Goal: Transaction & Acquisition: Purchase product/service

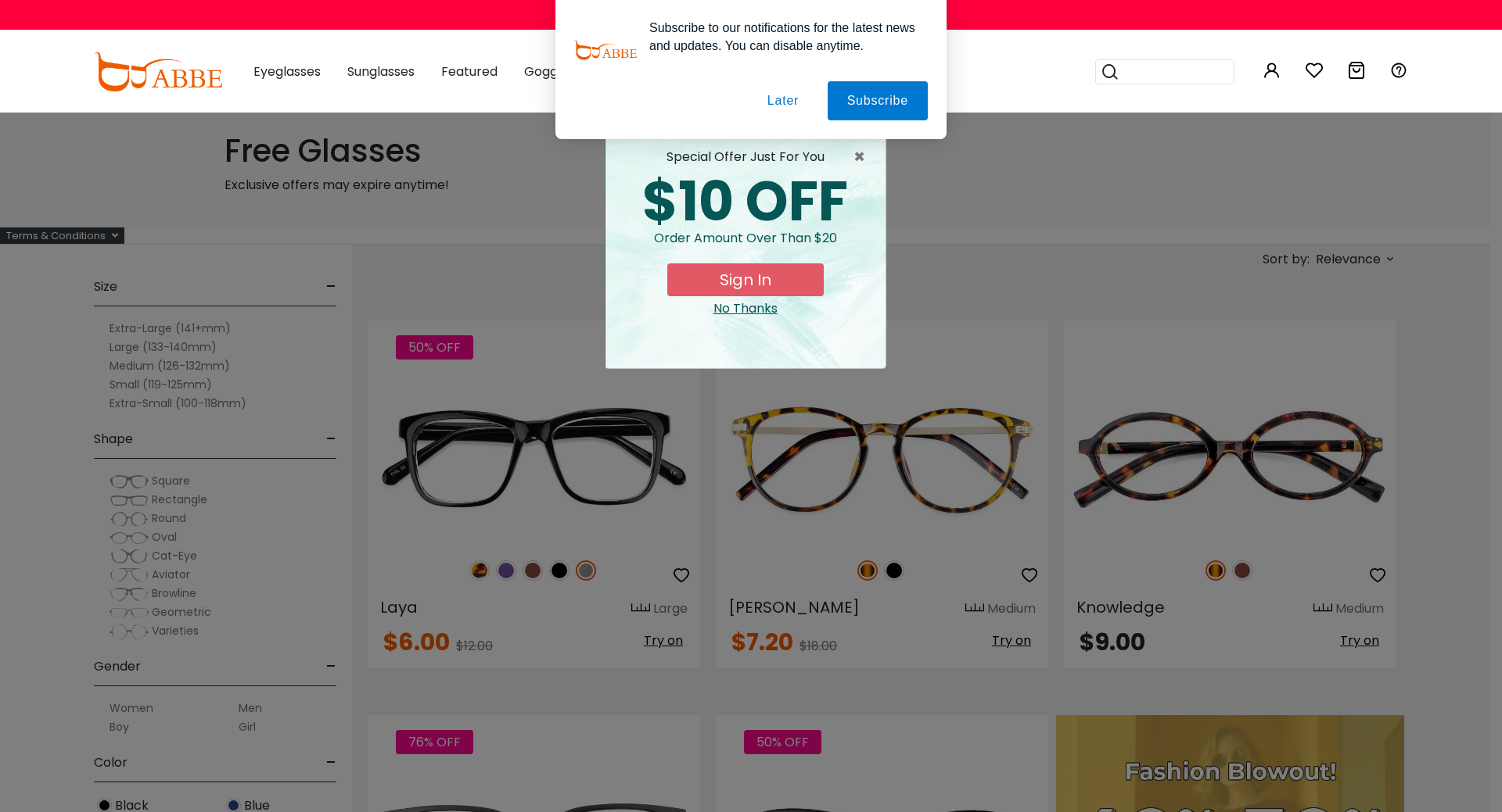
click at [0, 0] on button "Later" at bounding box center [0, 0] width 0 height 0
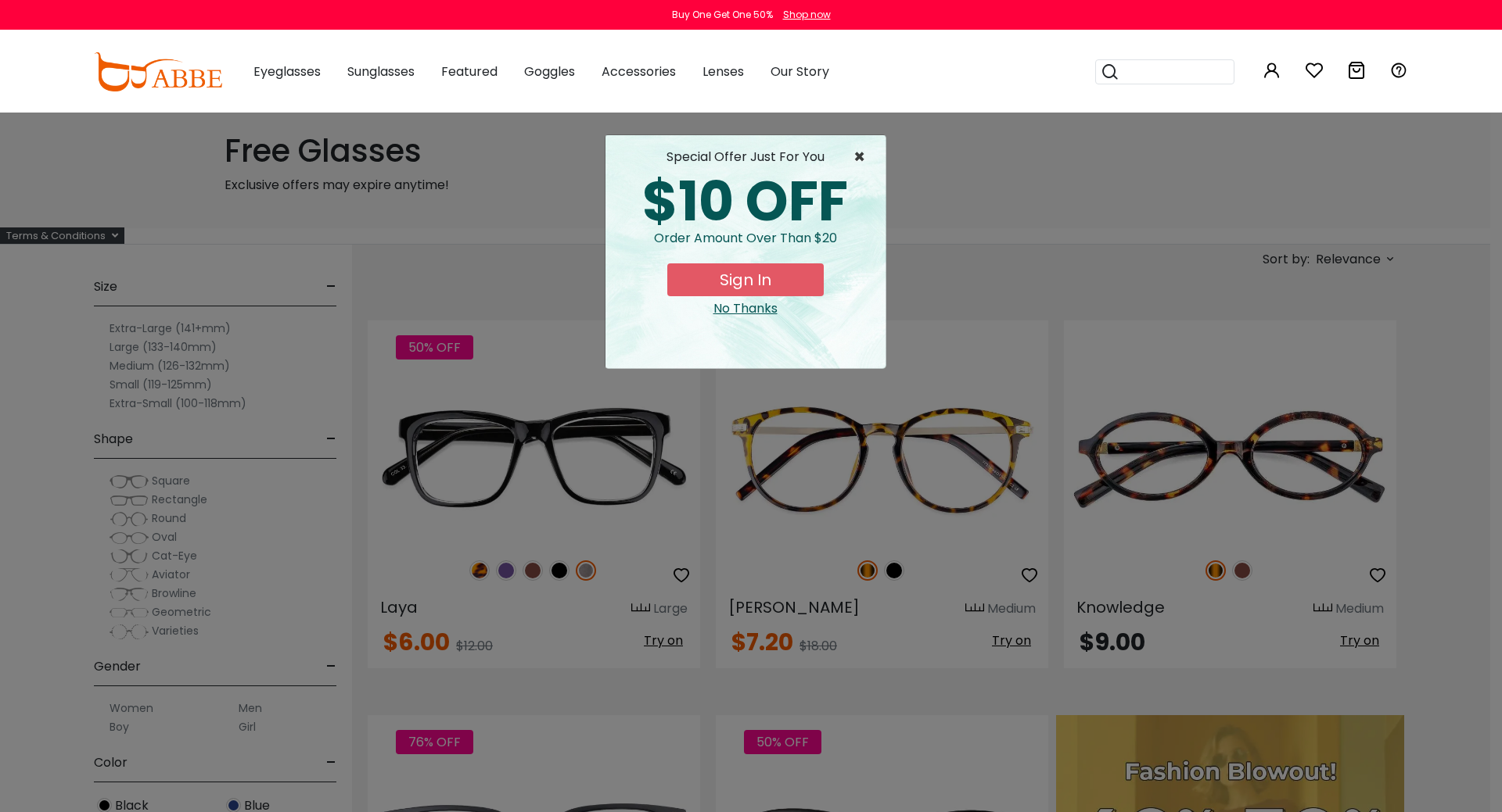
click at [863, 156] on span "×" at bounding box center [863, 157] width 19 height 19
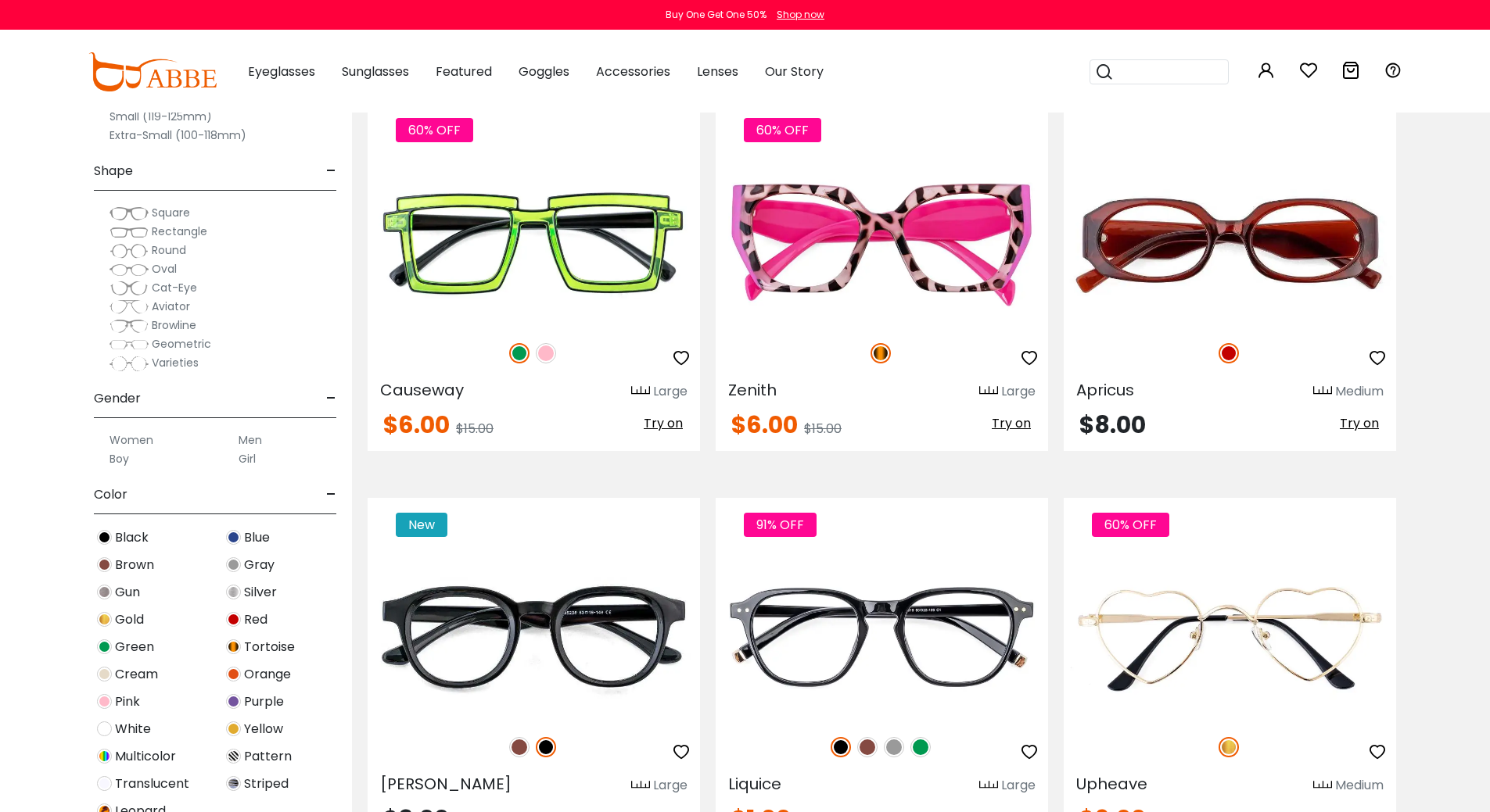
scroll to position [1720, 0]
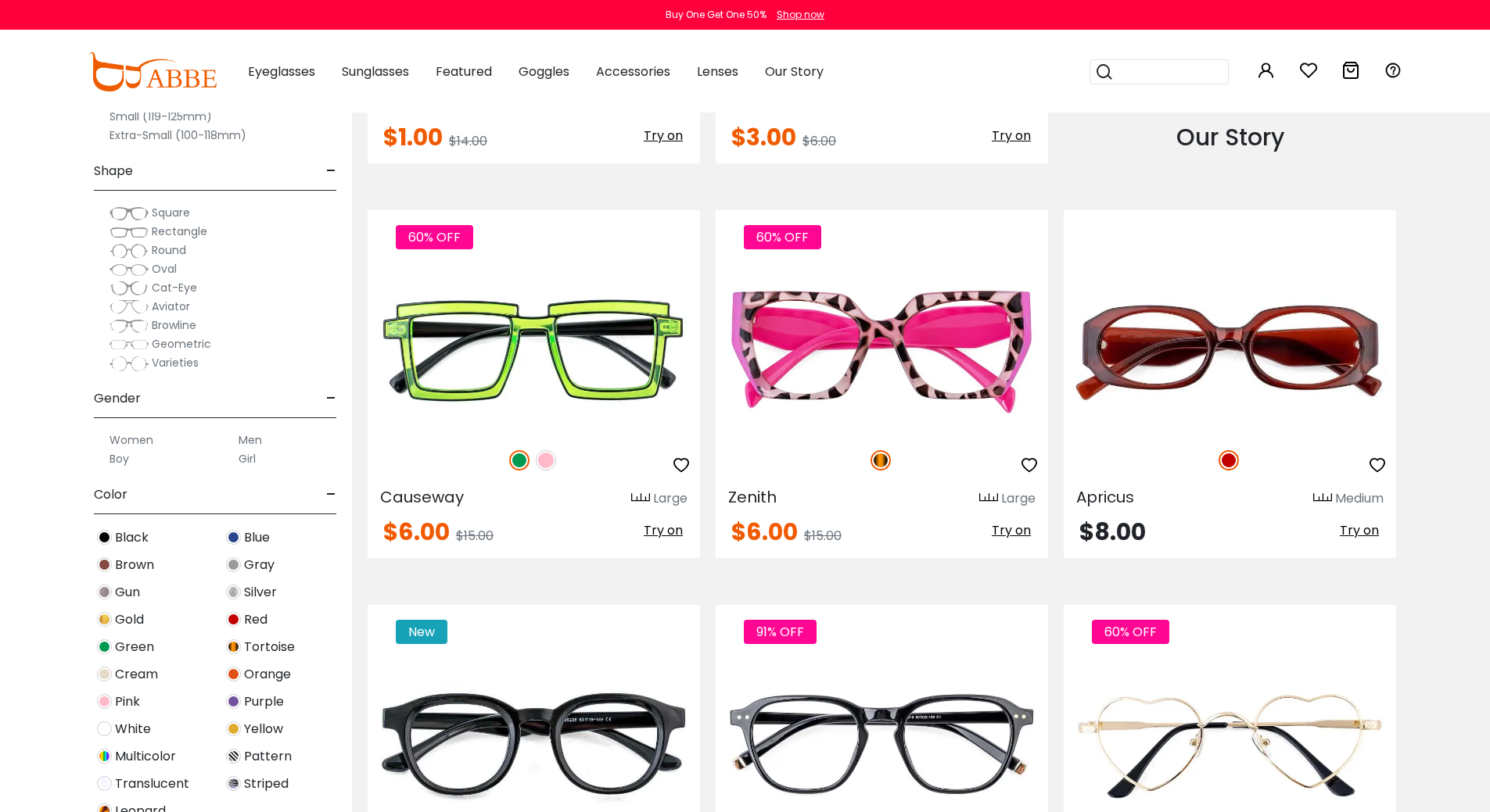
click at [243, 442] on label "Men" at bounding box center [251, 440] width 24 height 19
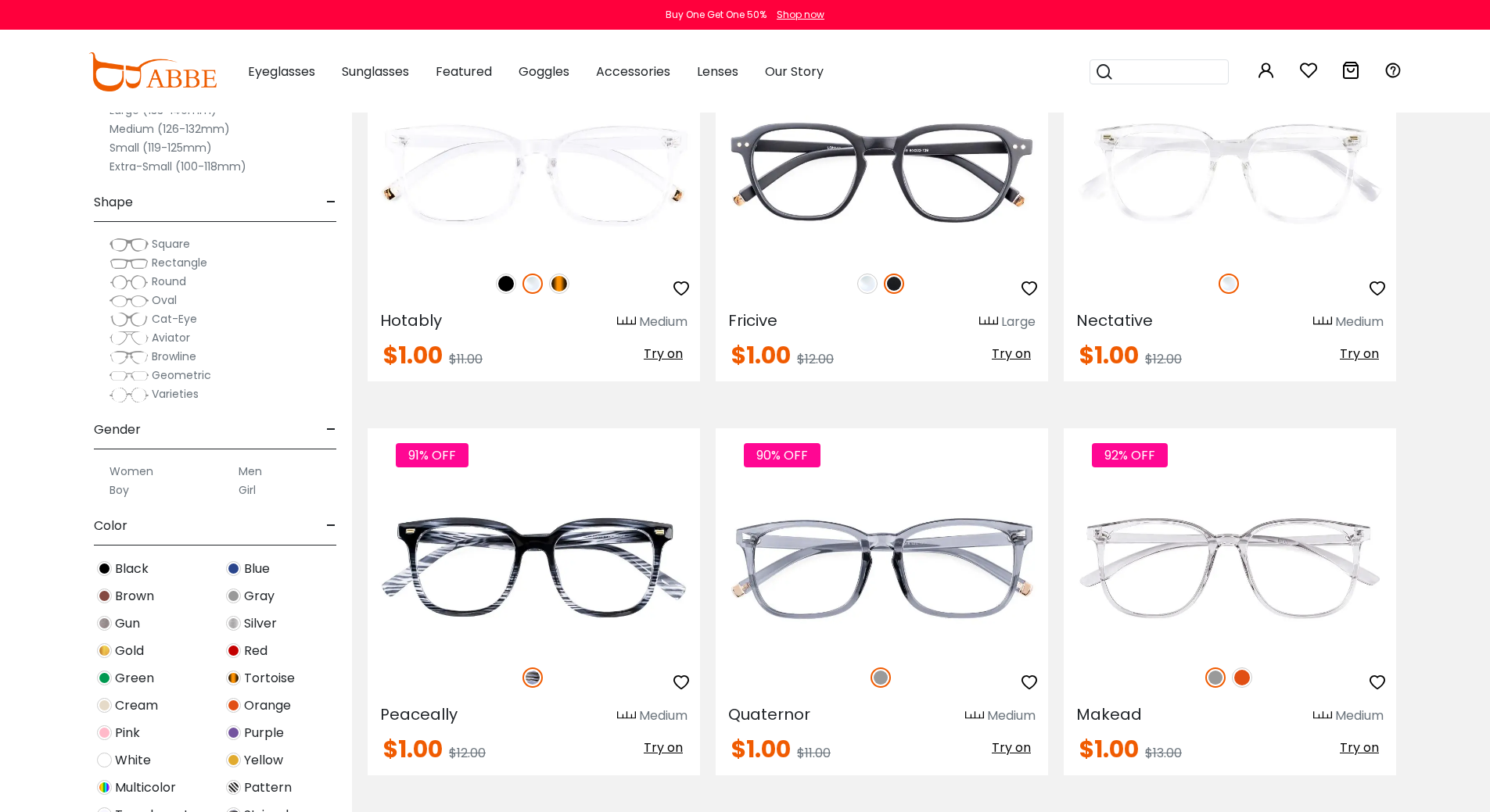
scroll to position [4378, 0]
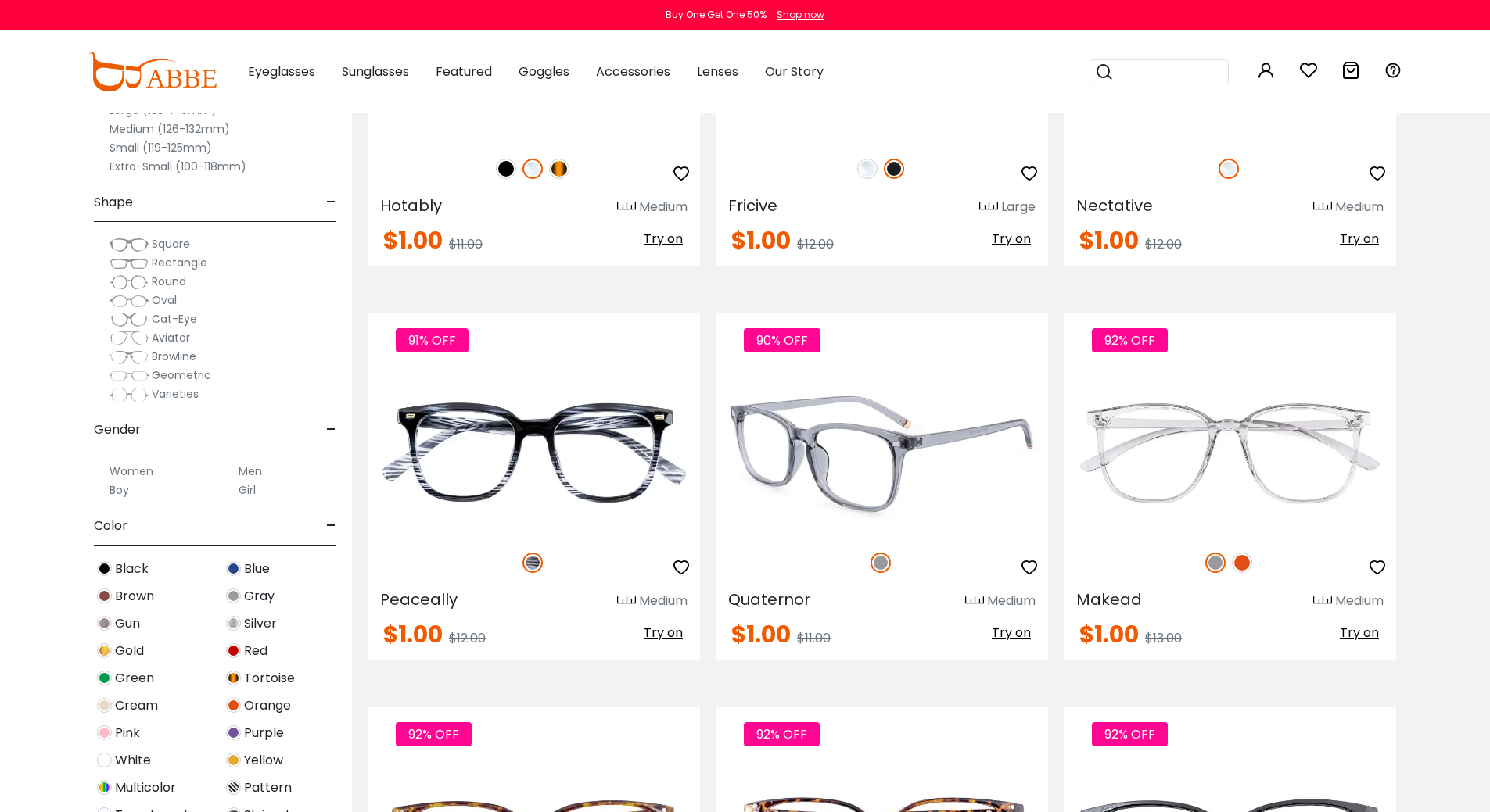
click at [769, 513] on img at bounding box center [881, 453] width 332 height 166
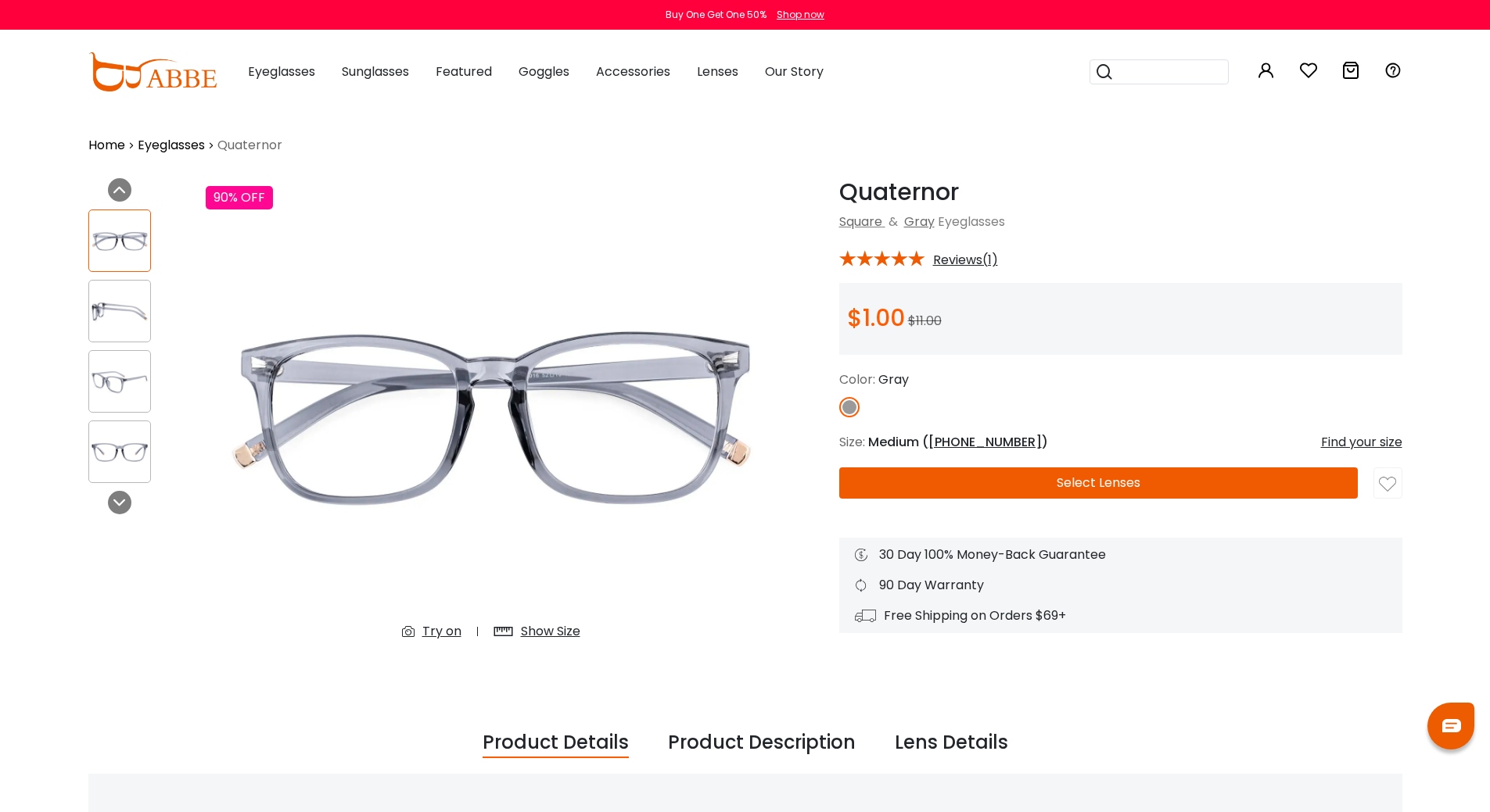
click at [89, 296] on img at bounding box center [119, 311] width 61 height 30
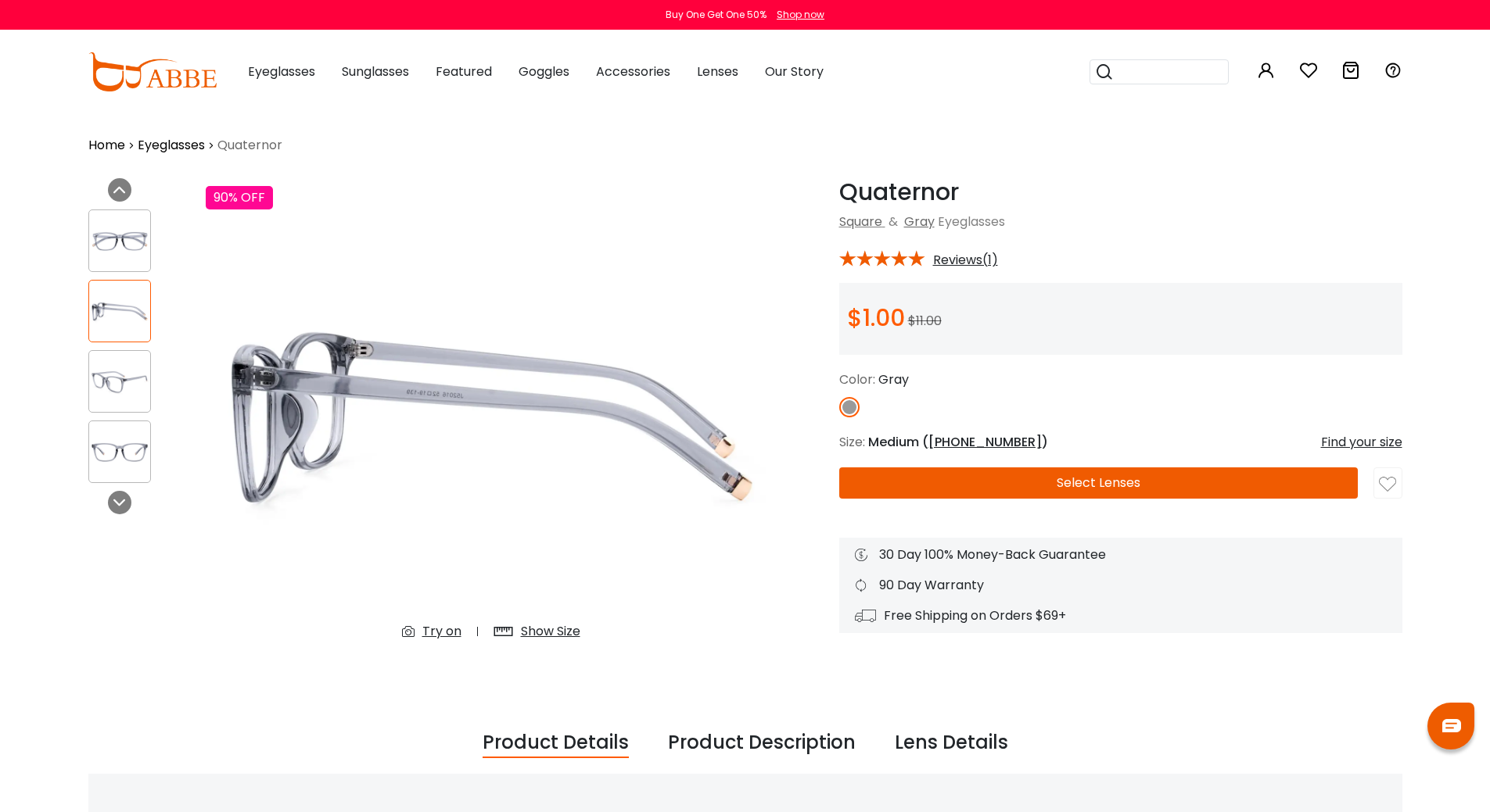
click at [105, 377] on img at bounding box center [119, 381] width 61 height 30
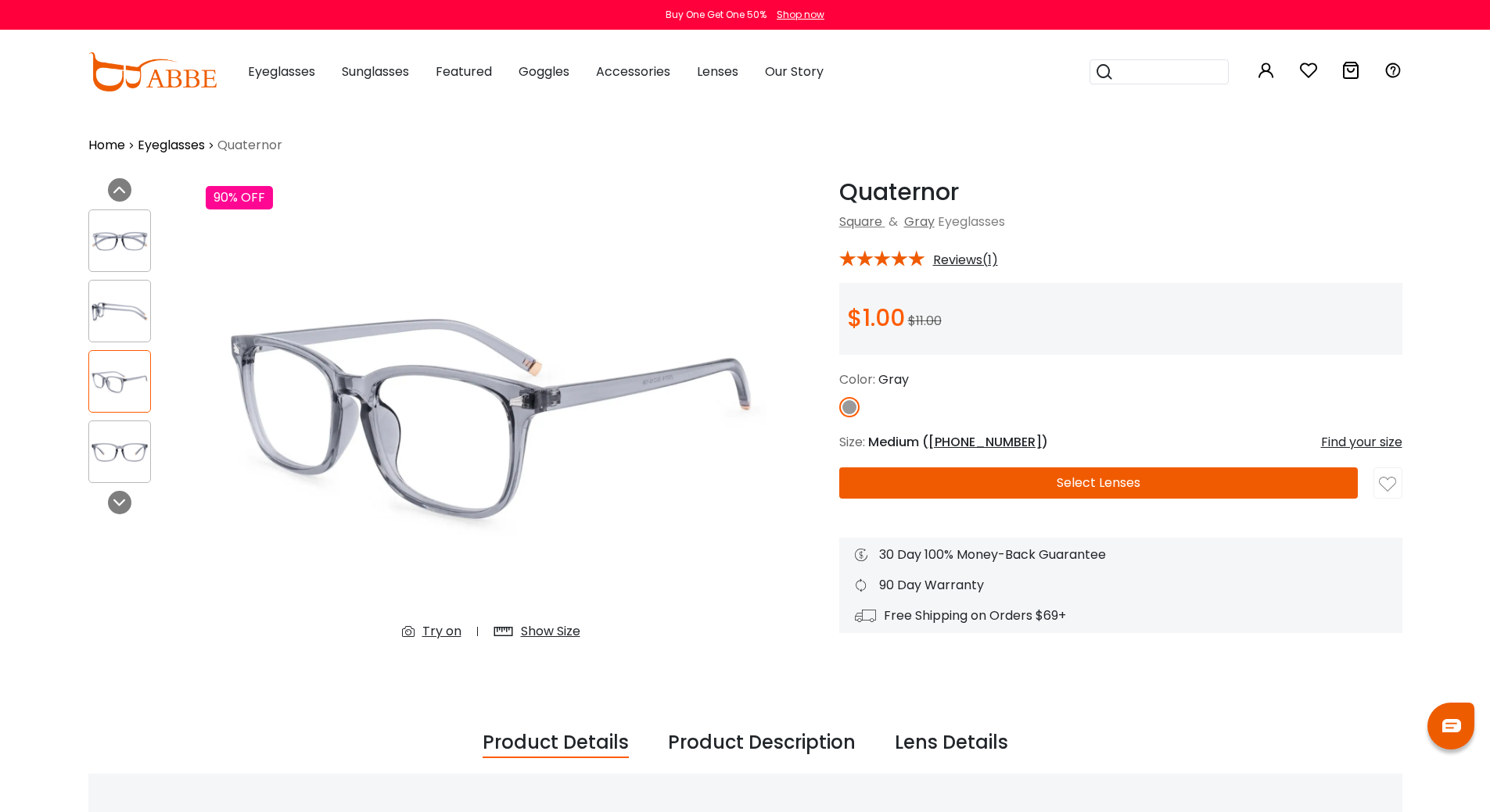
click at [107, 443] on img at bounding box center [119, 452] width 61 height 30
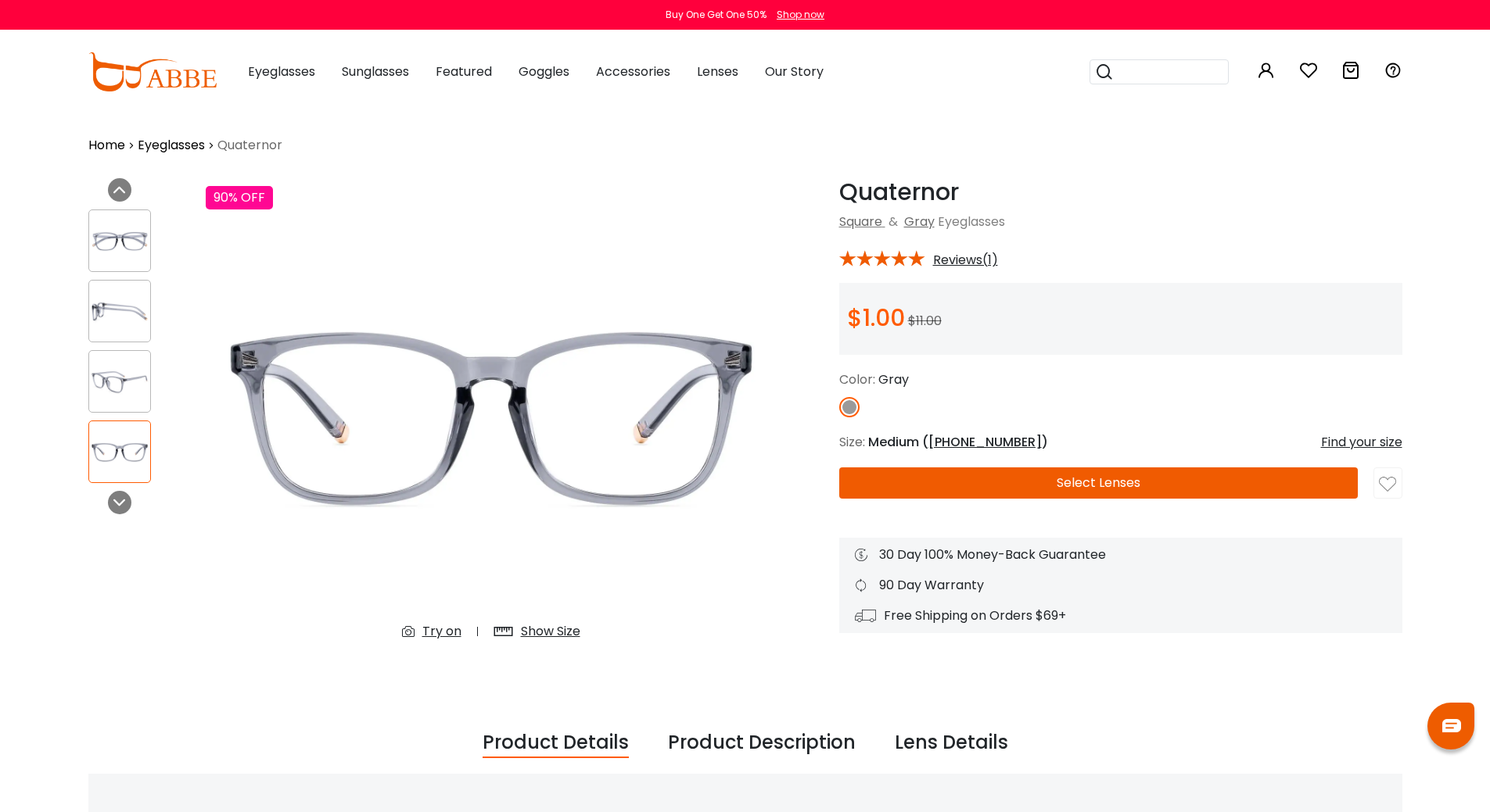
click at [113, 247] on img at bounding box center [119, 240] width 61 height 30
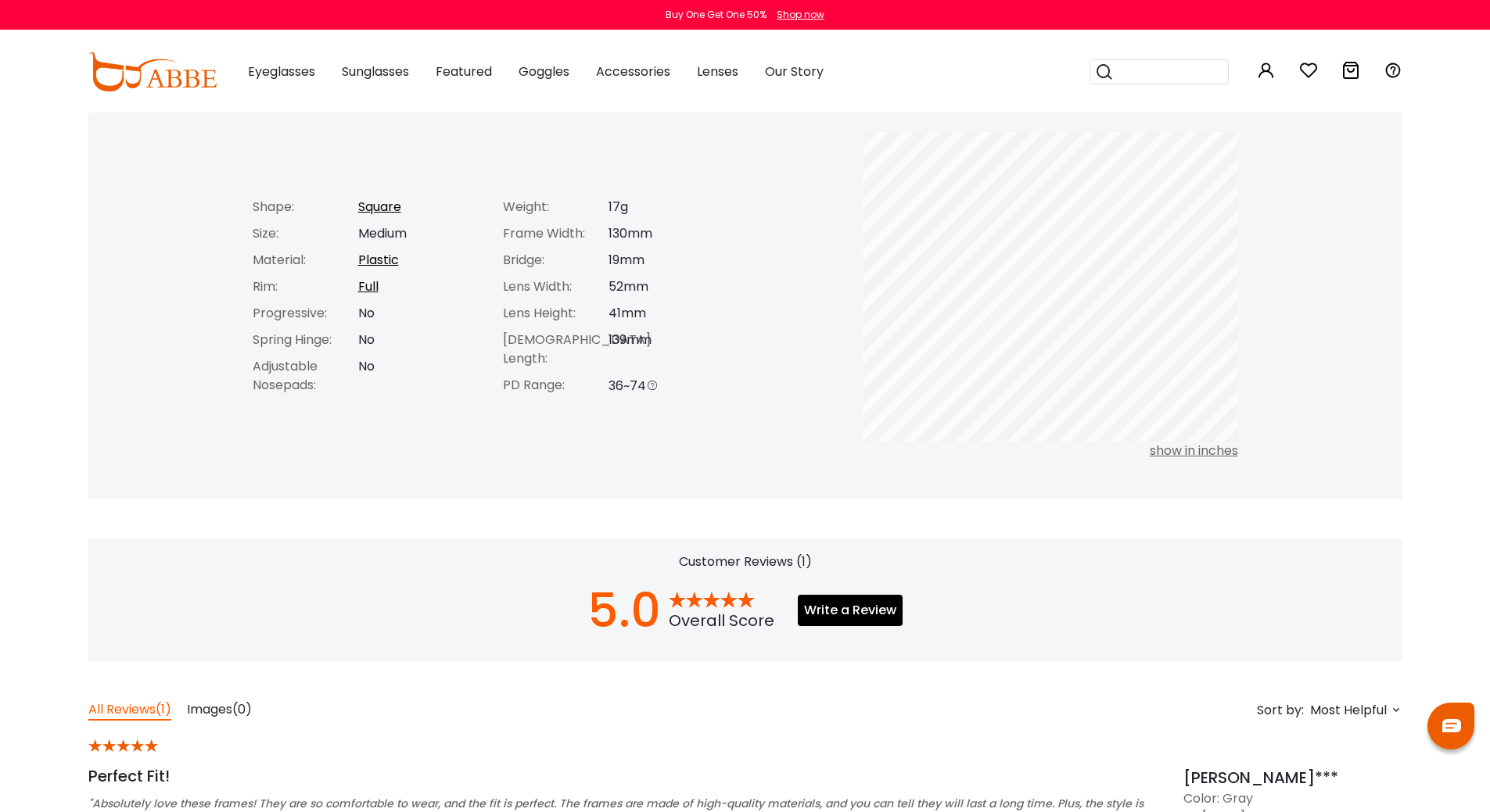
scroll to position [469, 0]
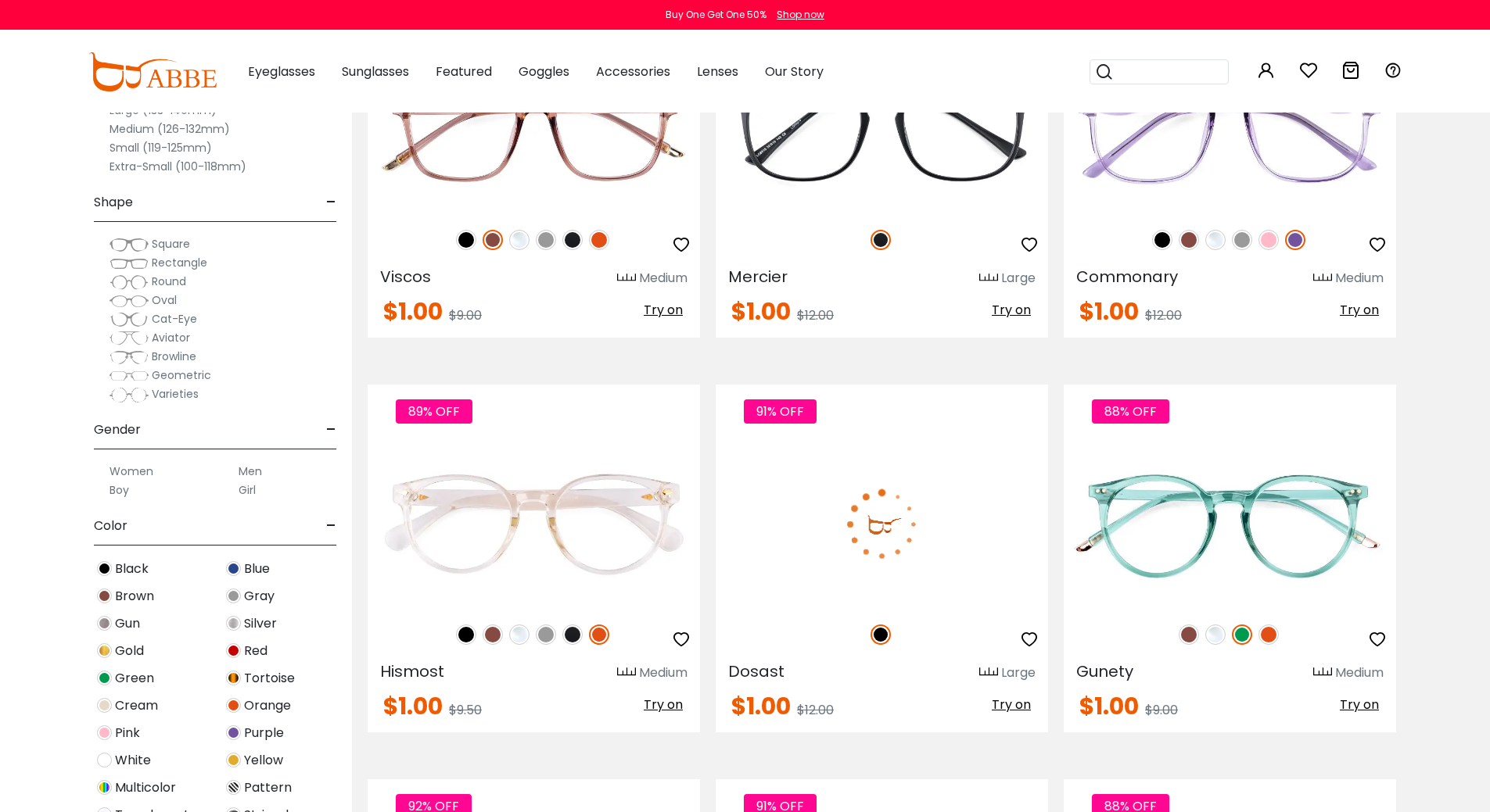
scroll to position [2971, 0]
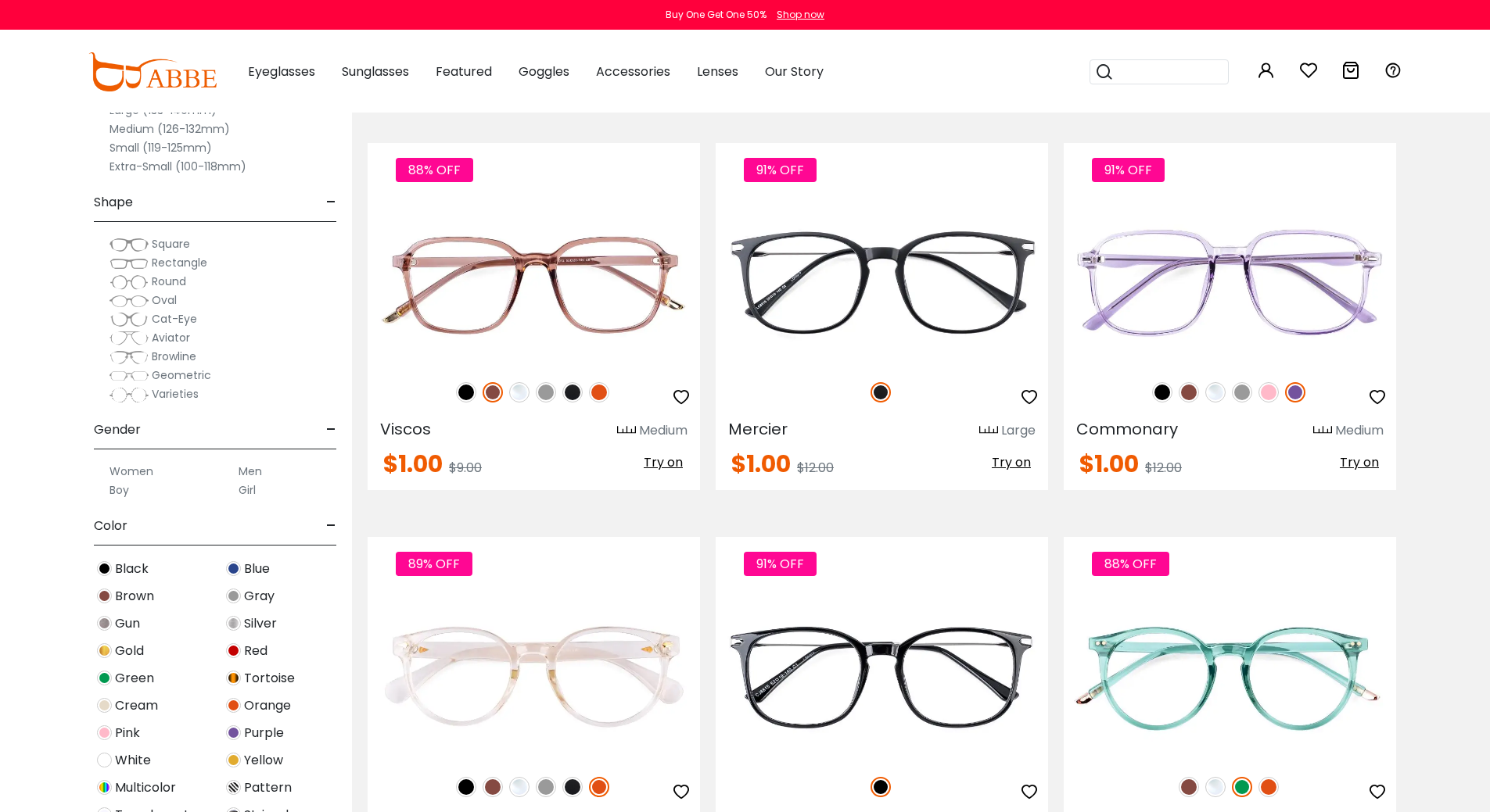
click at [164, 350] on span "Browline" at bounding box center [174, 356] width 45 height 16
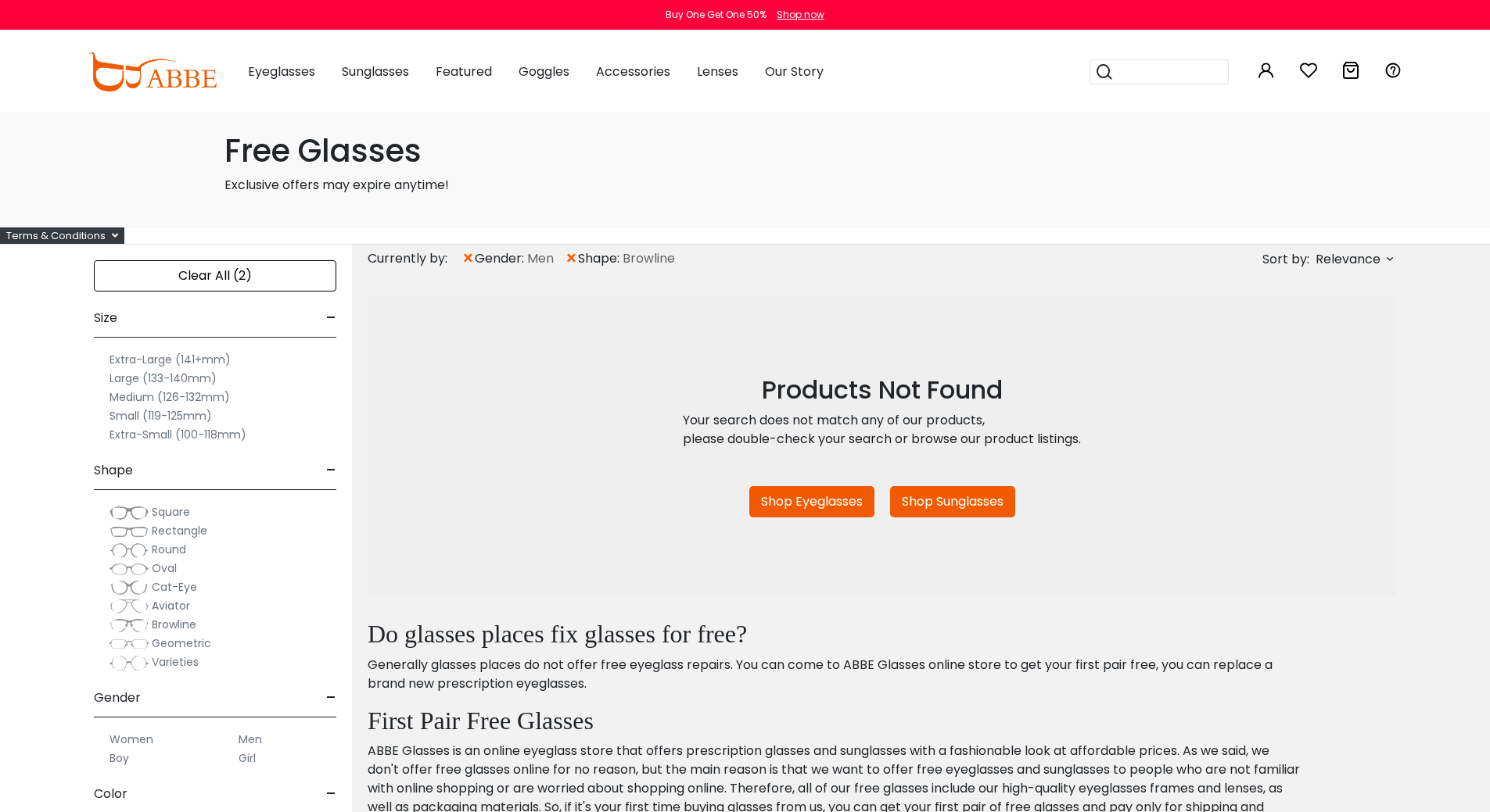
click at [158, 279] on div "Clear All (2)" at bounding box center [215, 276] width 242 height 31
